Goal: Task Accomplishment & Management: Complete application form

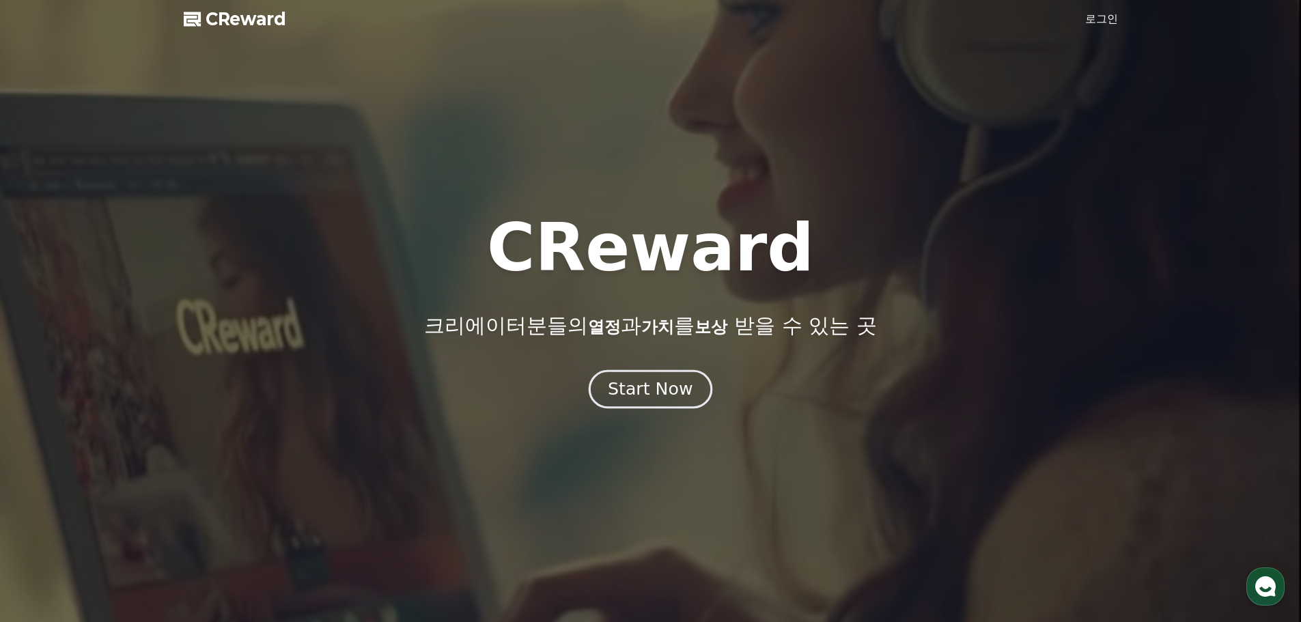
click at [693, 395] on button "Start Now" at bounding box center [651, 388] width 124 height 39
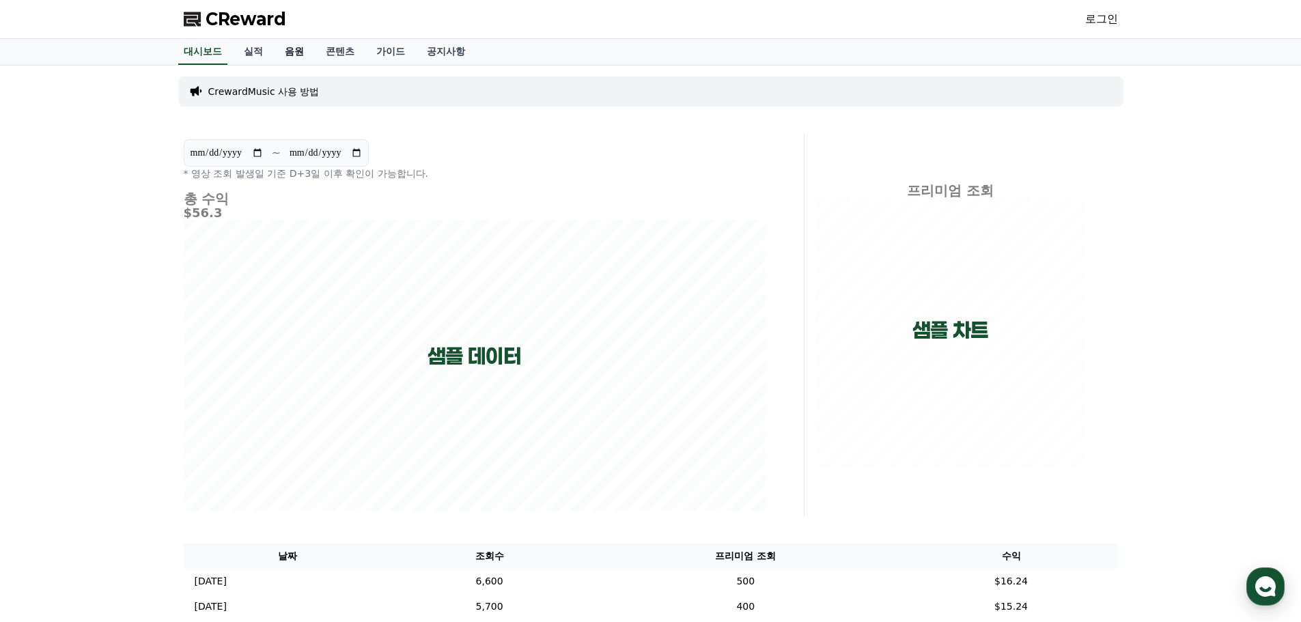
click at [304, 52] on link "음원" at bounding box center [294, 52] width 41 height 26
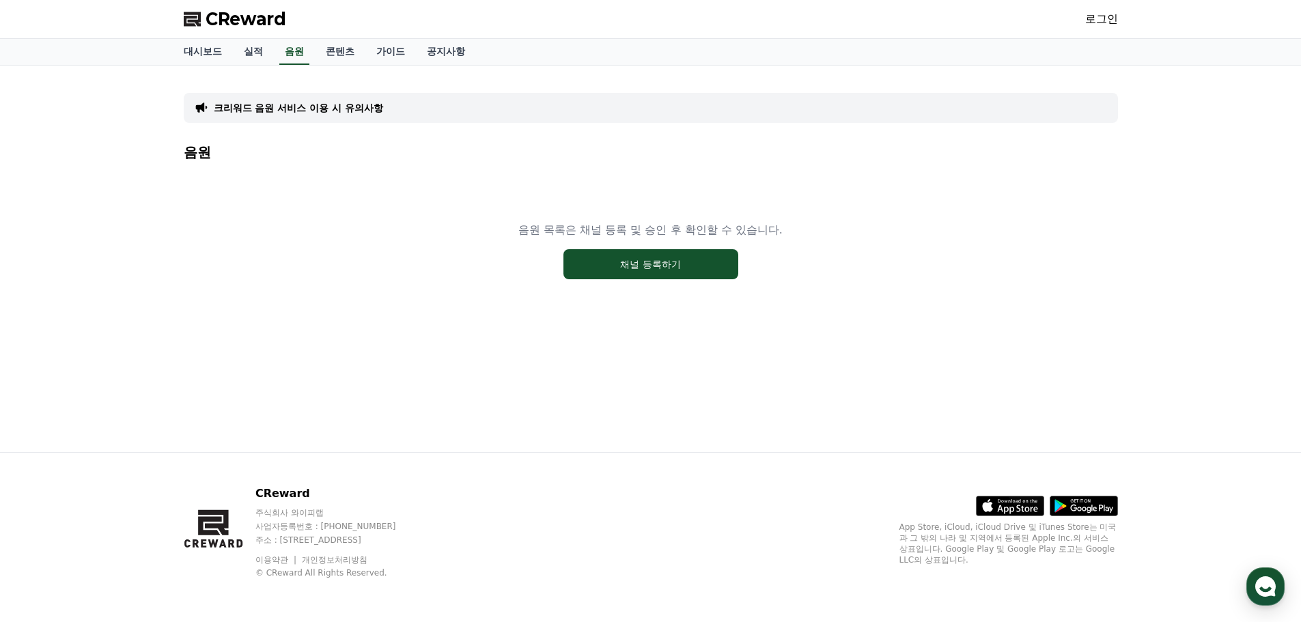
click at [1104, 23] on link "로그인" at bounding box center [1101, 19] width 33 height 16
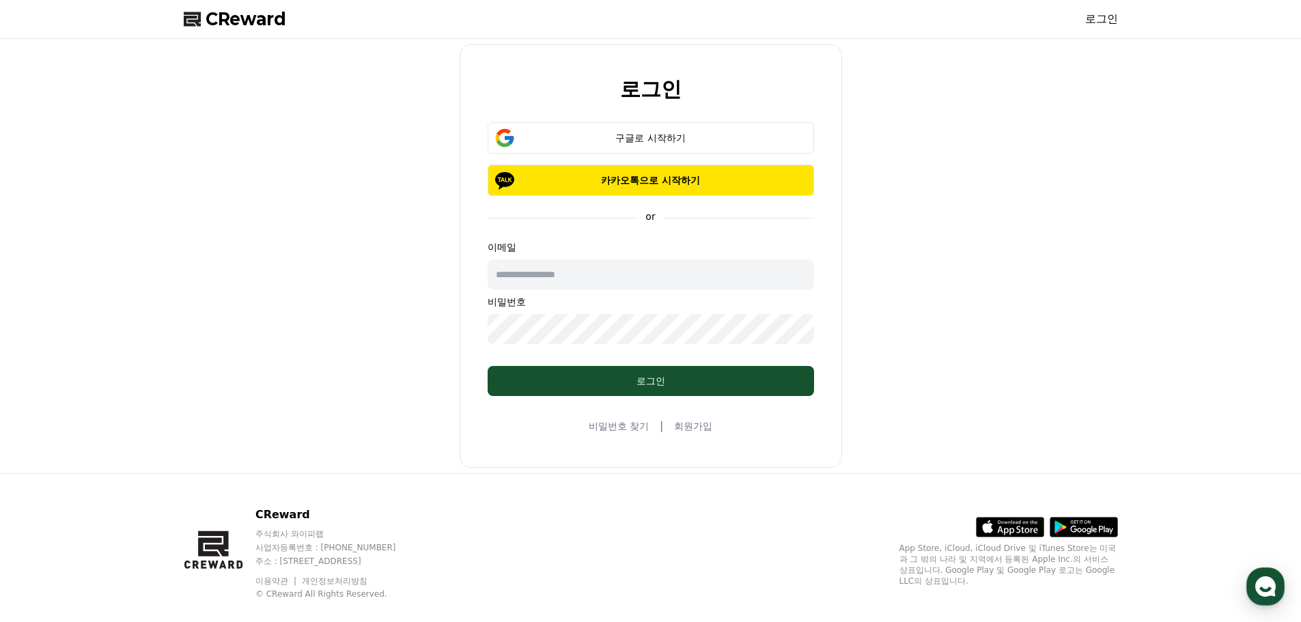
click at [699, 432] on link "회원가입" at bounding box center [693, 426] width 38 height 14
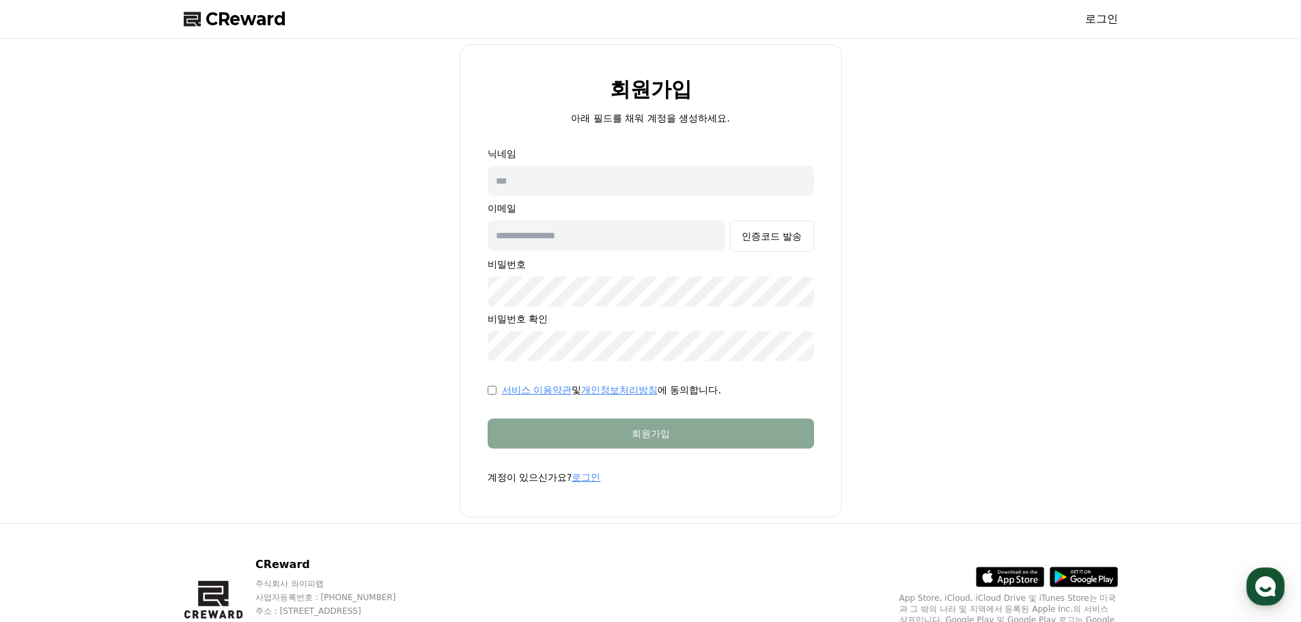
click at [647, 178] on input "text" at bounding box center [651, 181] width 326 height 30
type input "***"
click at [576, 237] on input "text" at bounding box center [607, 236] width 238 height 30
paste input "**********"
type input "**********"
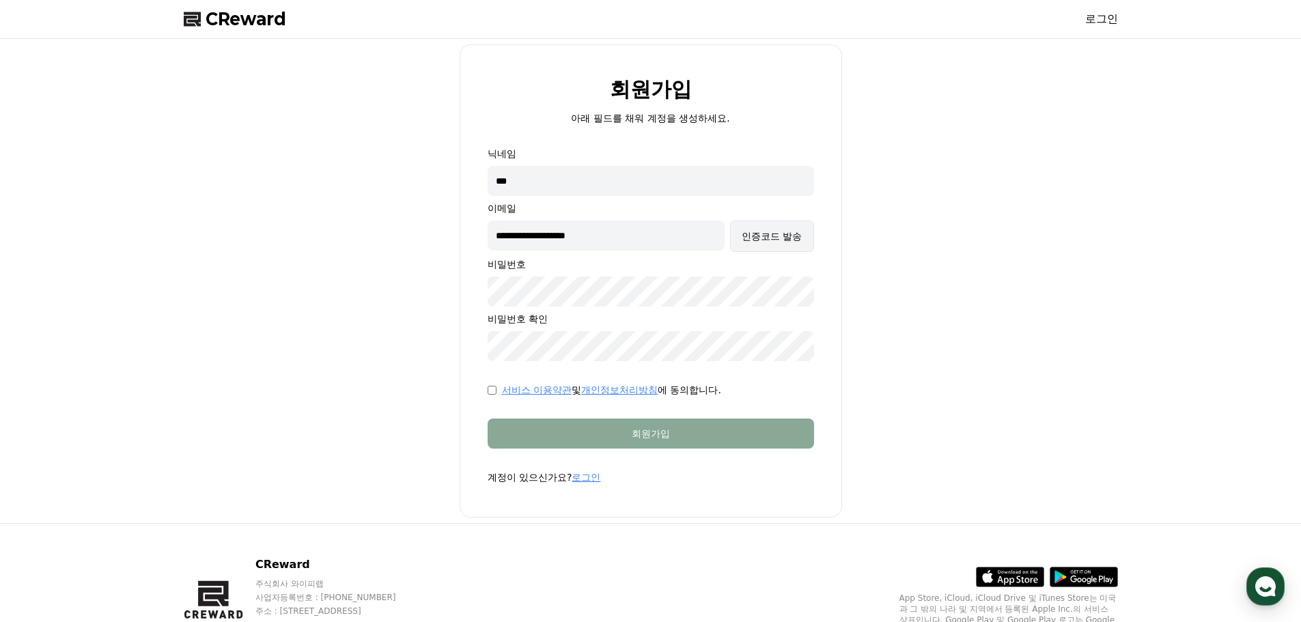
click at [781, 235] on div "인증코드 발송" at bounding box center [772, 236] width 60 height 14
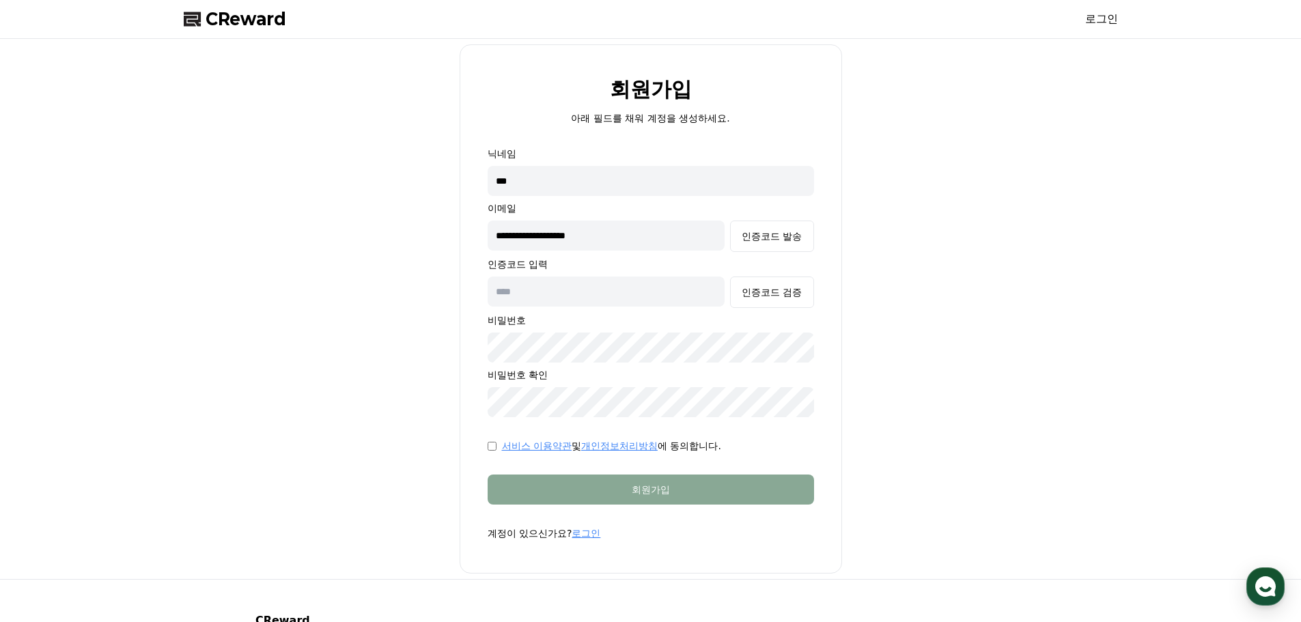
click at [678, 296] on input "text" at bounding box center [607, 292] width 238 height 30
paste input "******"
type input "******"
click at [779, 292] on div "인증코드 검증" at bounding box center [772, 292] width 60 height 14
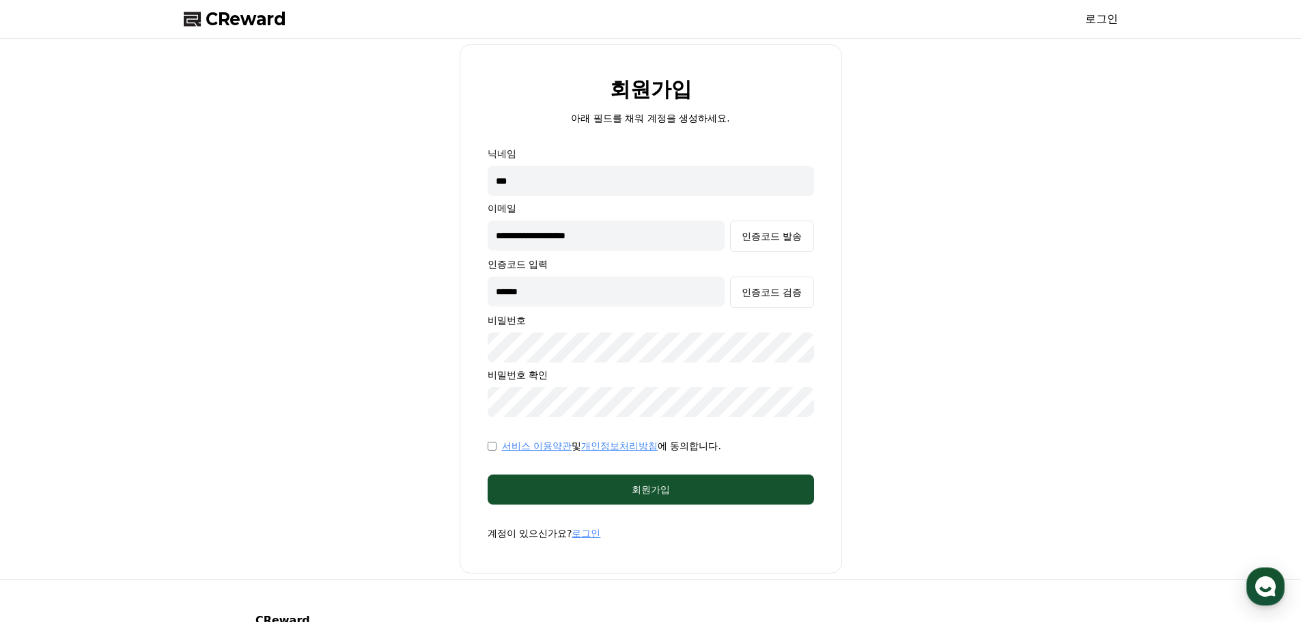
click at [639, 178] on input "***" at bounding box center [651, 181] width 326 height 30
type input "***"
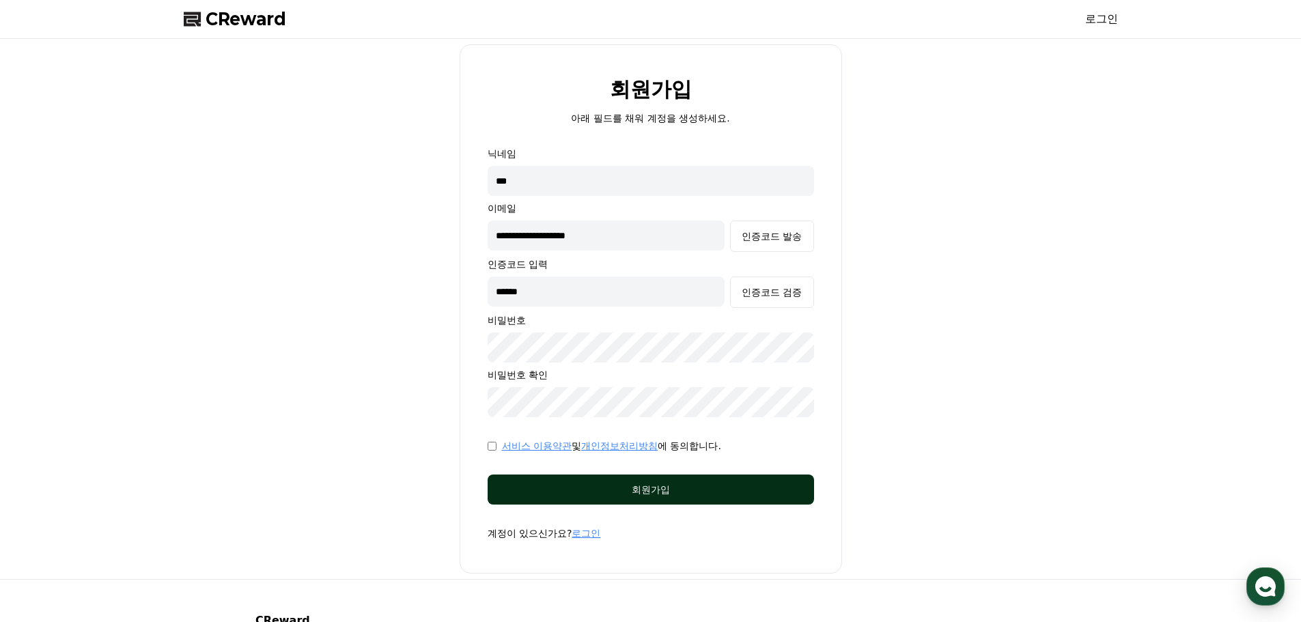
click at [699, 489] on div "회원가입" at bounding box center [651, 490] width 272 height 14
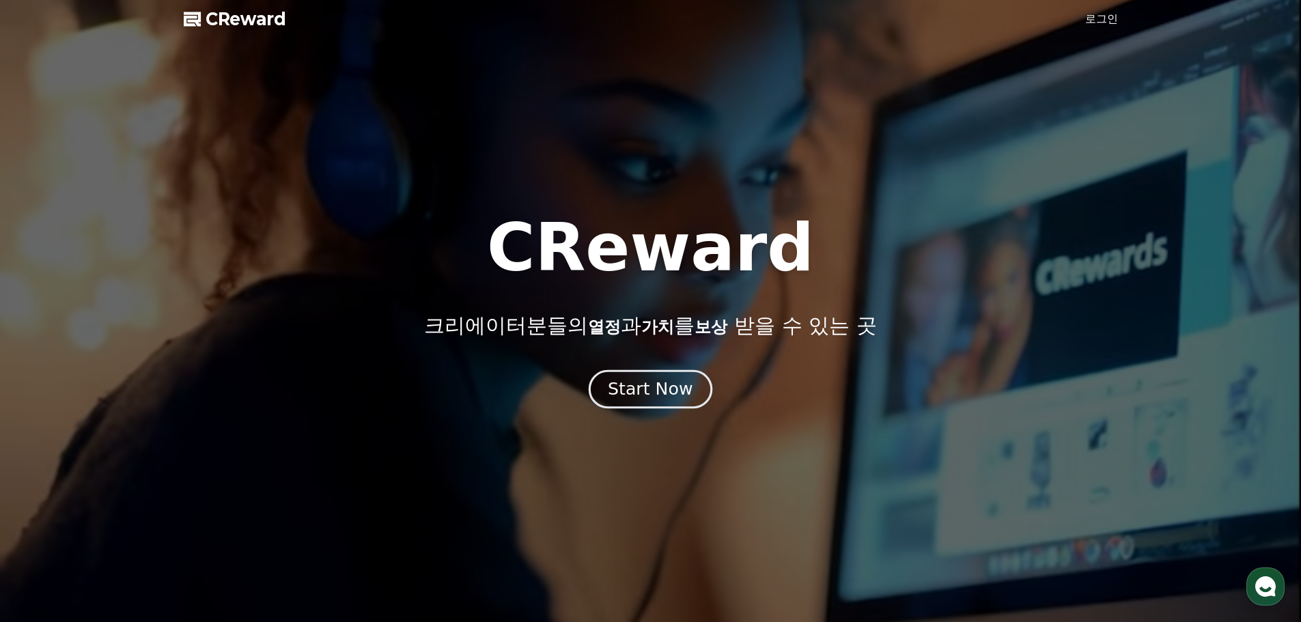
click at [667, 383] on div "Start Now" at bounding box center [650, 389] width 85 height 23
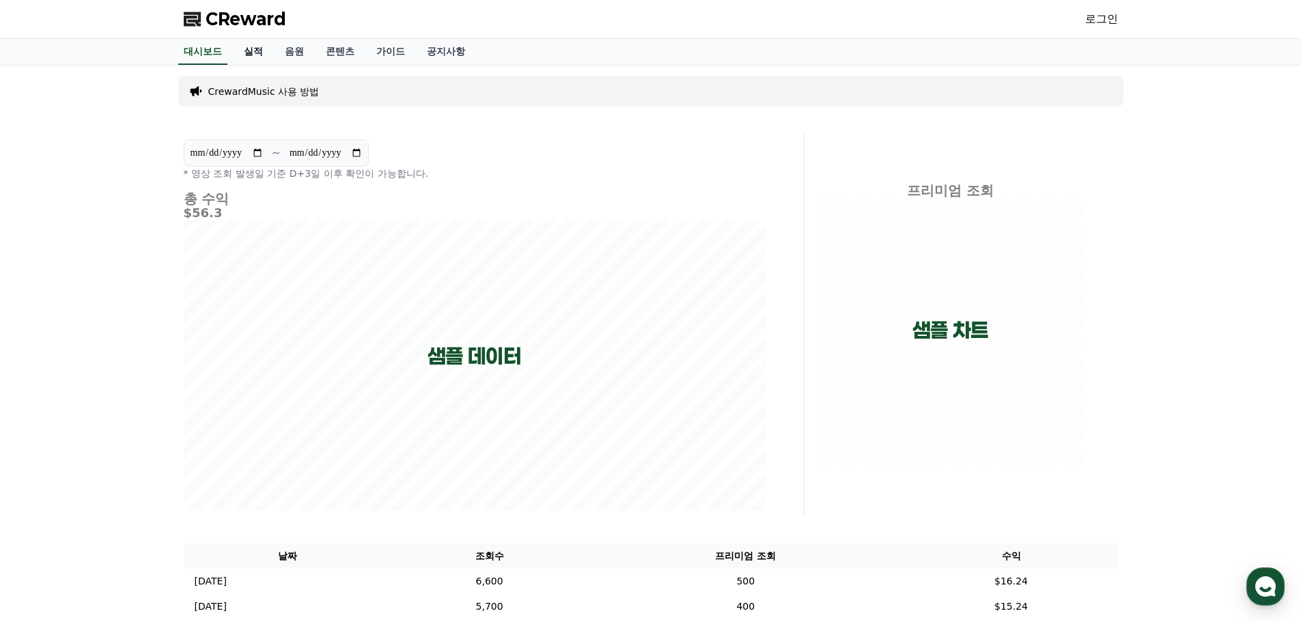
click at [252, 55] on link "실적" at bounding box center [253, 52] width 41 height 26
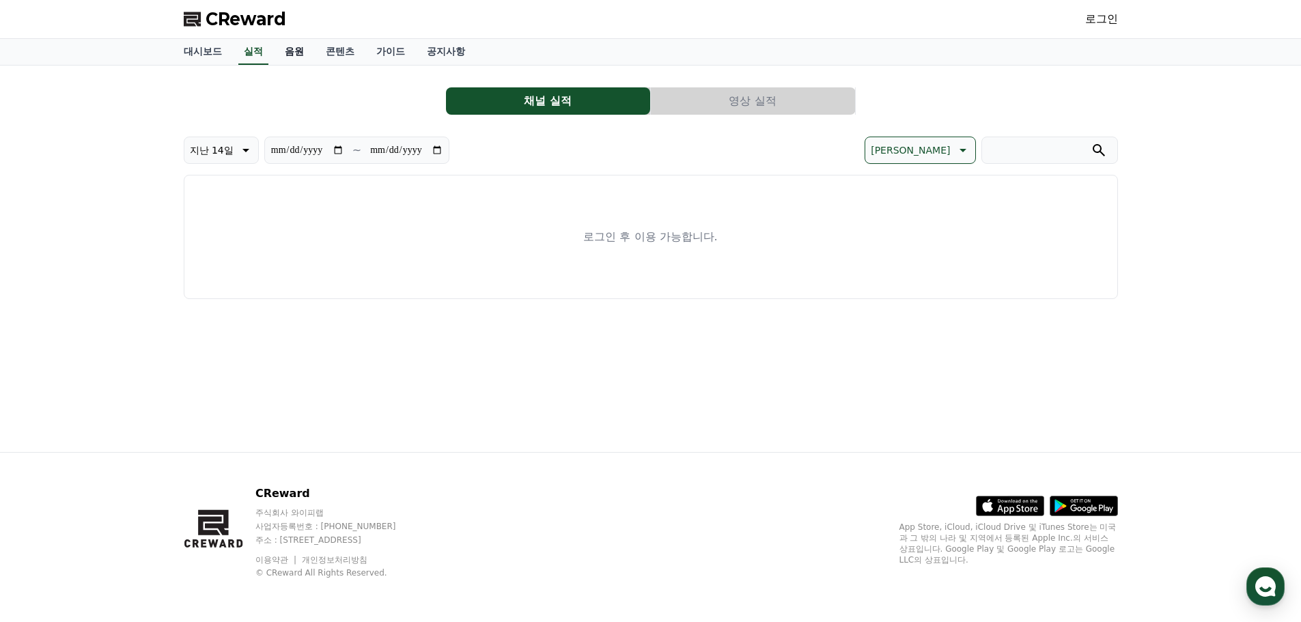
click at [288, 55] on link "음원" at bounding box center [294, 52] width 41 height 26
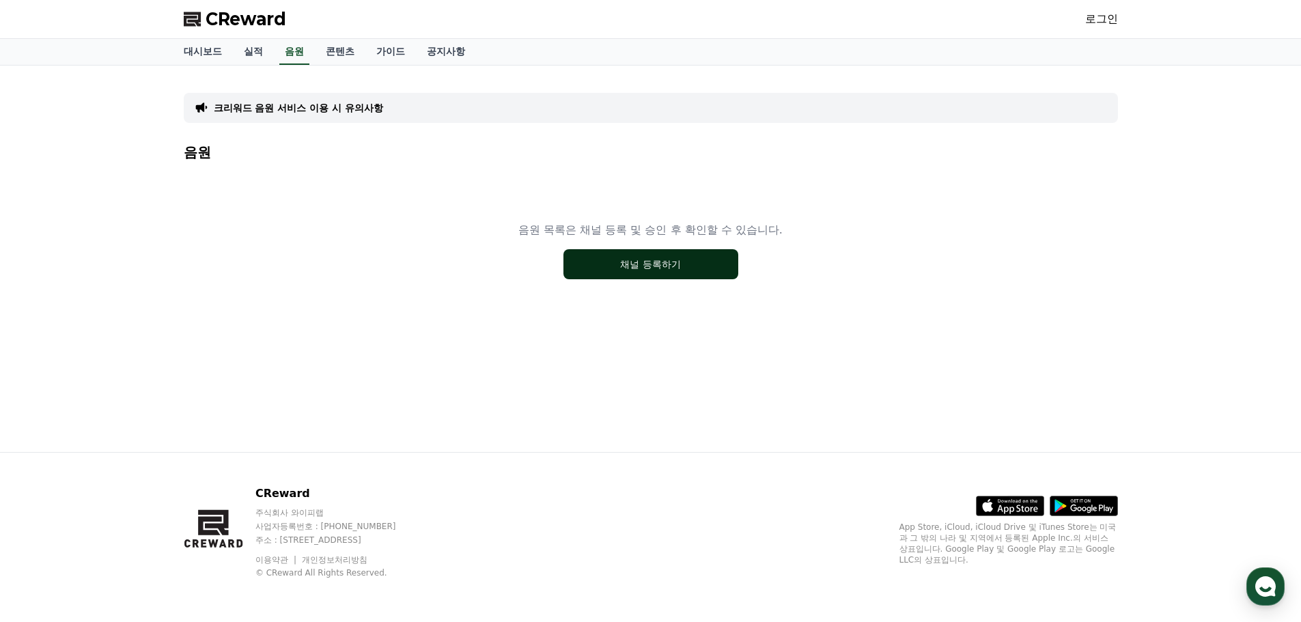
click at [588, 261] on button "채널 등록하기" at bounding box center [650, 264] width 175 height 30
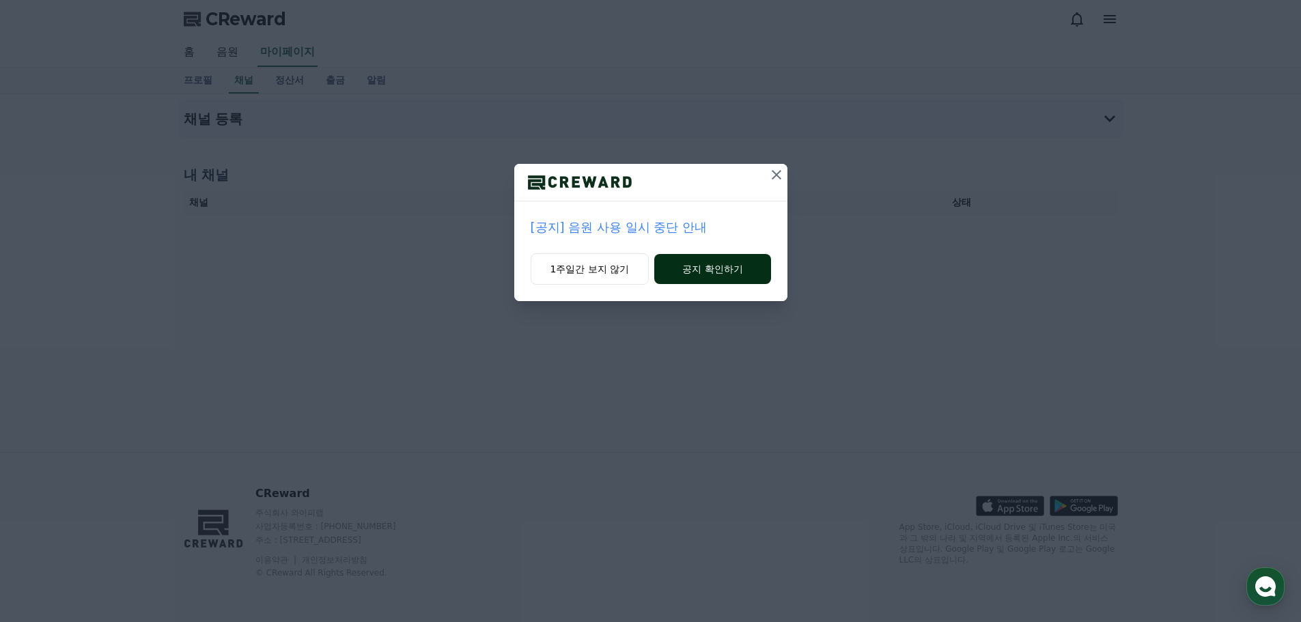
click at [688, 269] on button "공지 확인하기" at bounding box center [712, 269] width 116 height 30
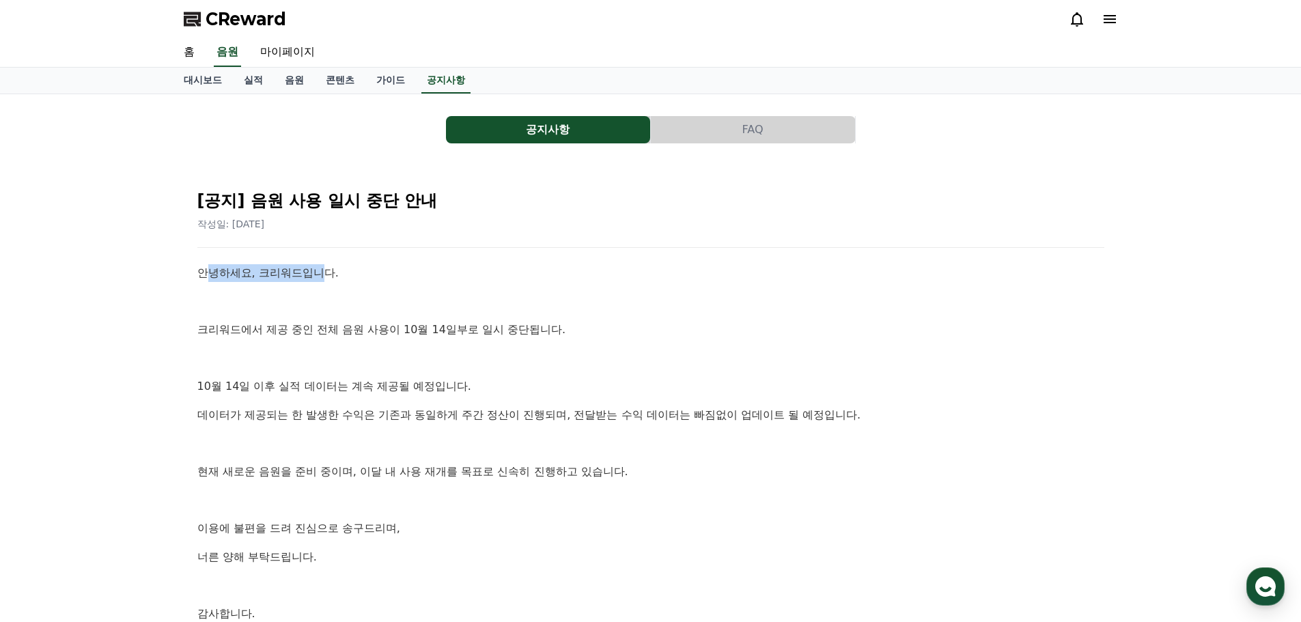
drag, startPoint x: 204, startPoint y: 265, endPoint x: 325, endPoint y: 275, distance: 122.0
click at [325, 275] on p "안녕하세요, 크리워드입니다." at bounding box center [650, 273] width 907 height 18
drag, startPoint x: 373, startPoint y: 334, endPoint x: 540, endPoint y: 334, distance: 166.6
click at [540, 334] on p "크리워드에서 제공 중인 전체 음원 사용이 10월 14일부로 일시 중단됩니다." at bounding box center [650, 330] width 907 height 18
click at [351, 395] on p "10월 14일 이후 실적 데이터는 계속 제공될 예정입니다." at bounding box center [650, 387] width 907 height 18
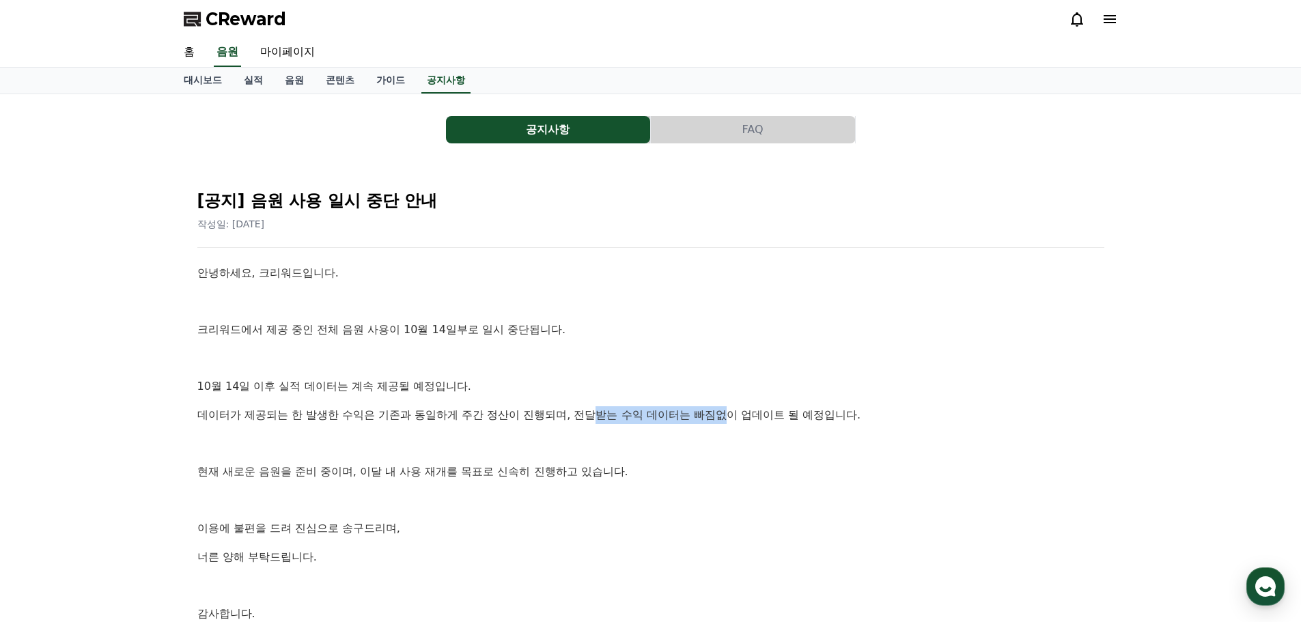
drag, startPoint x: 603, startPoint y: 408, endPoint x: 727, endPoint y: 408, distance: 124.3
click at [727, 408] on p "데이터가 제공되는 한 발생한 수익은 기존과 동일하게 주간 정산이 진행되며, 전달받는 수익 데이터는 빠짐없이 업데이트 될 예정입니다." at bounding box center [650, 415] width 907 height 18
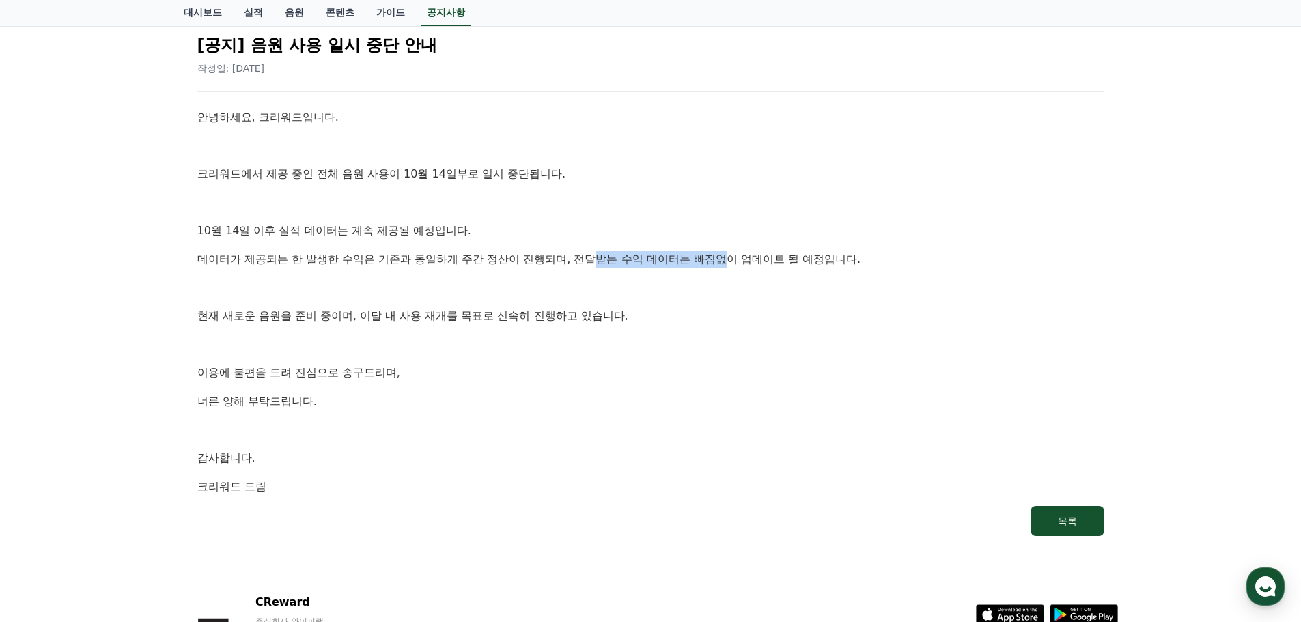
scroll to position [182, 0]
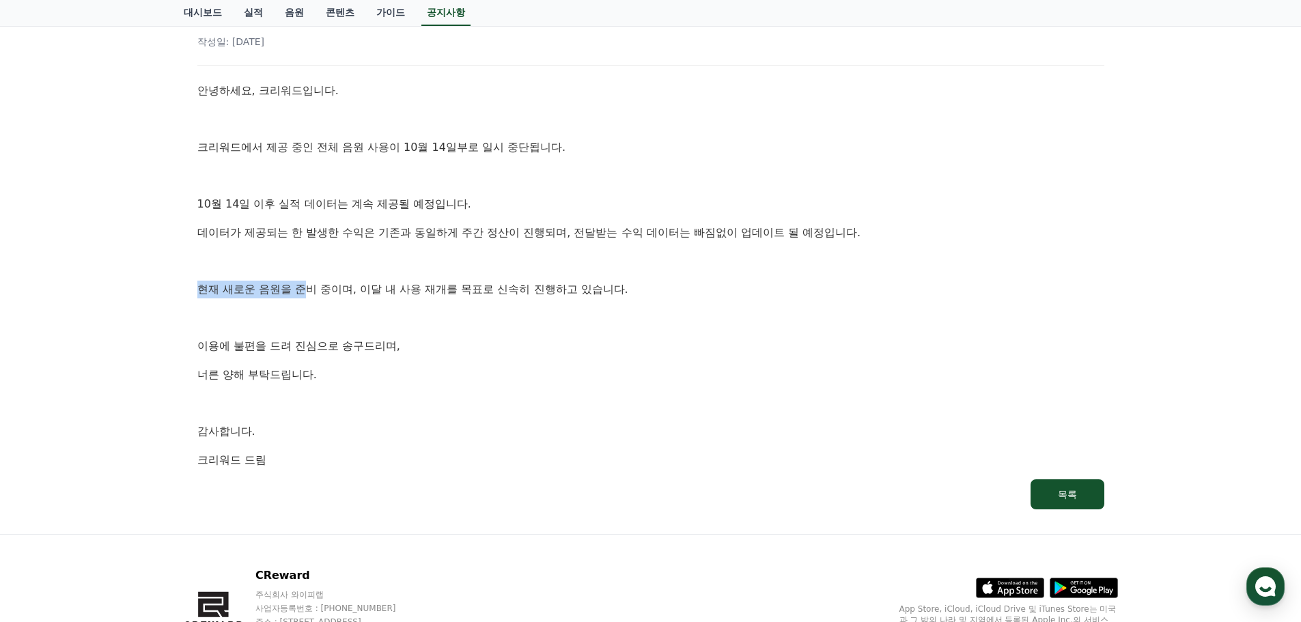
drag, startPoint x: 304, startPoint y: 292, endPoint x: 197, endPoint y: 293, distance: 107.2
click at [186, 291] on div "[공지] 음원 사용 일시 중단 안내 작성일: [DATE] 안녕하세요, 크리워드입니다. 크리워드에서 제공 중인 전체 음원 사용이 10월 14일부…" at bounding box center [651, 253] width 934 height 540
click at [412, 316] on p at bounding box center [650, 318] width 907 height 18
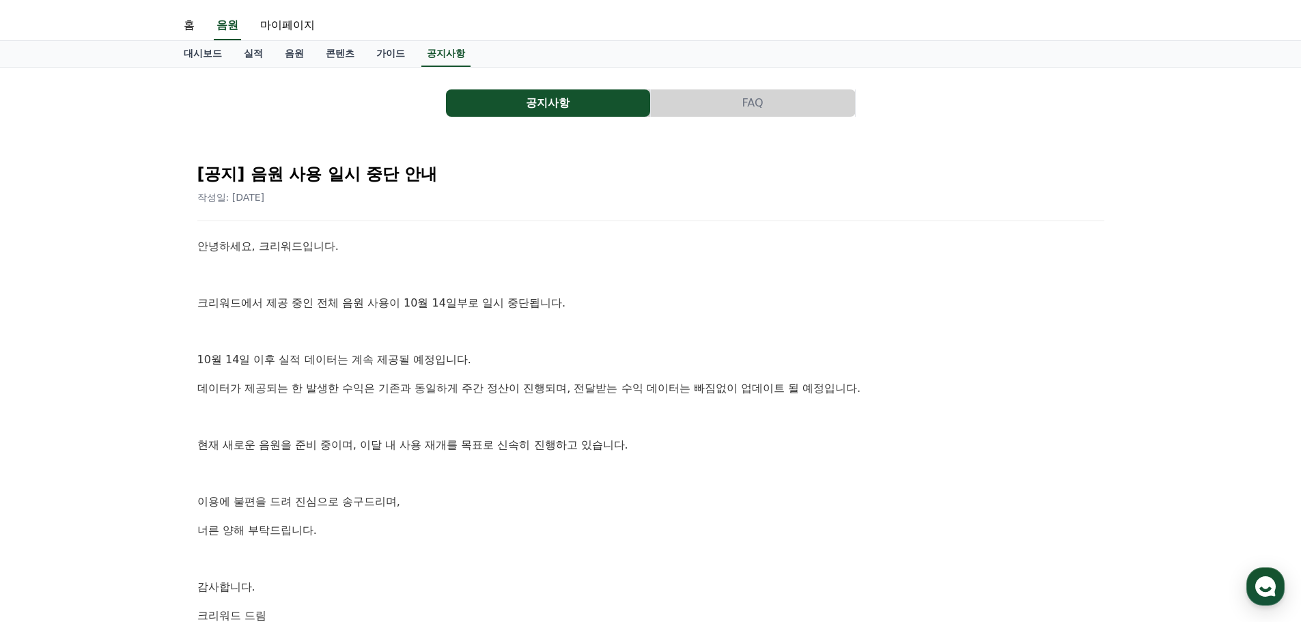
scroll to position [0, 0]
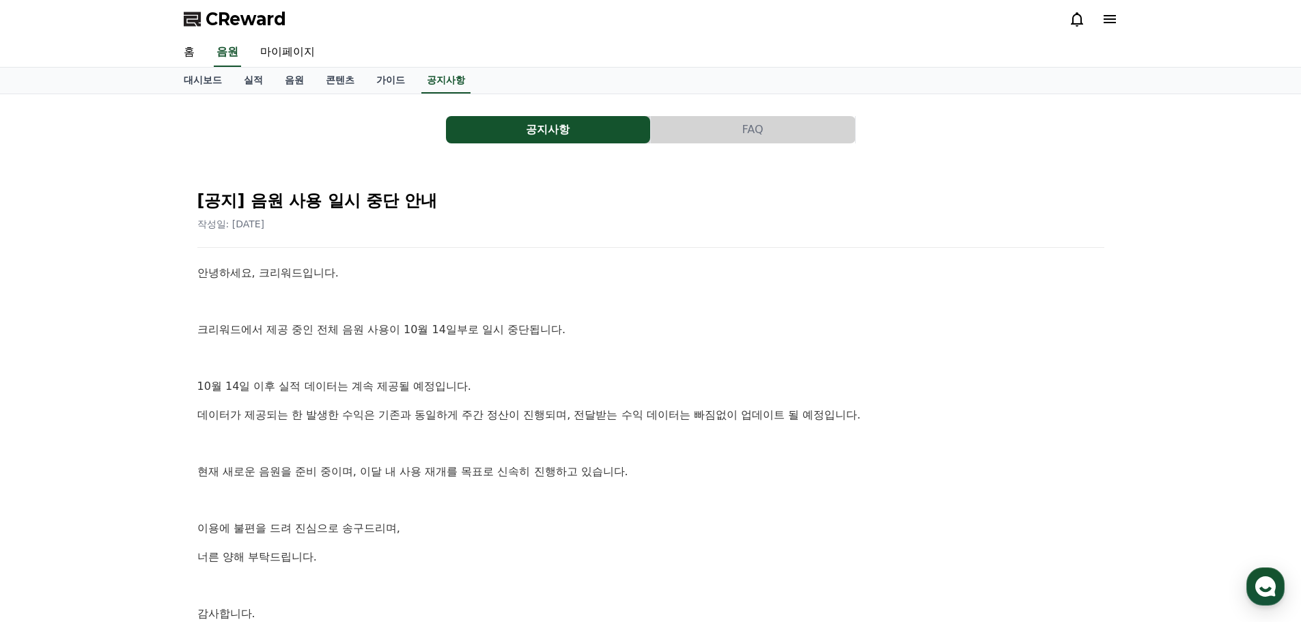
click at [226, 324] on p "크리워드에서 제공 중인 전체 음원 사용이 10월 14일부로 일시 중단됩니다." at bounding box center [650, 330] width 907 height 18
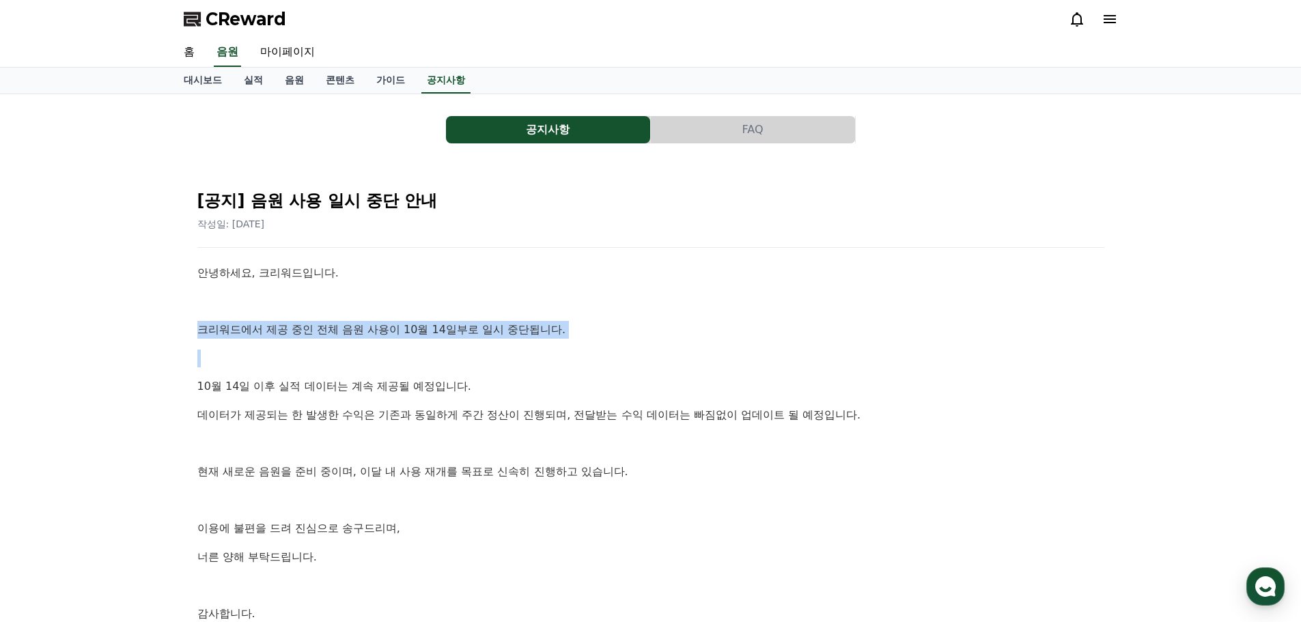
click at [226, 324] on p "크리워드에서 제공 중인 전체 음원 사용이 10월 14일부로 일시 중단됩니다." at bounding box center [650, 330] width 907 height 18
